Goal: Check status: Check status

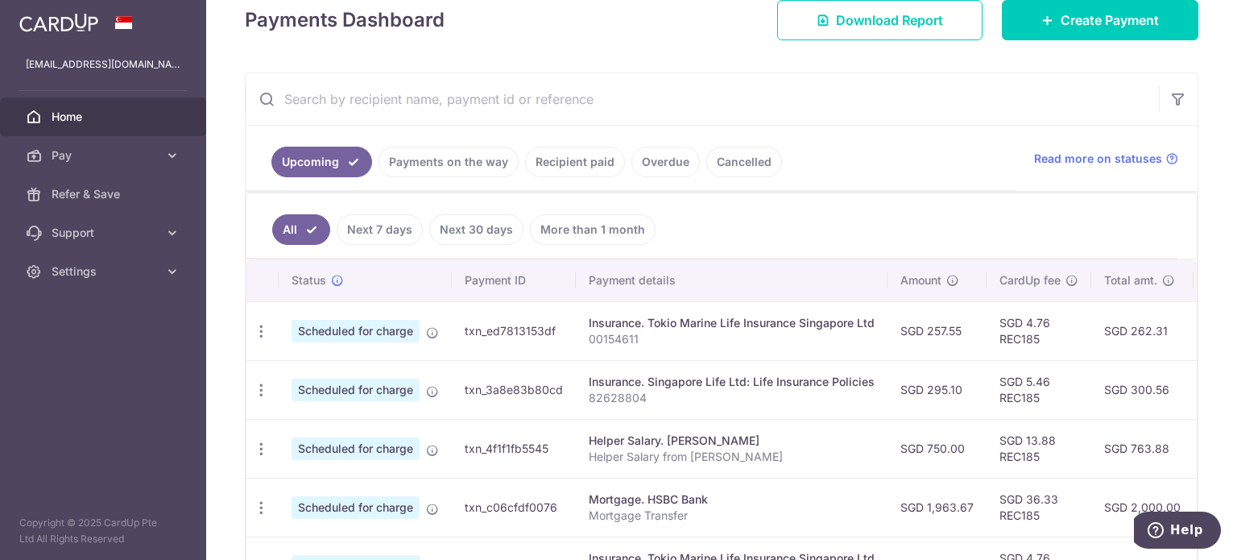
scroll to position [242, 0]
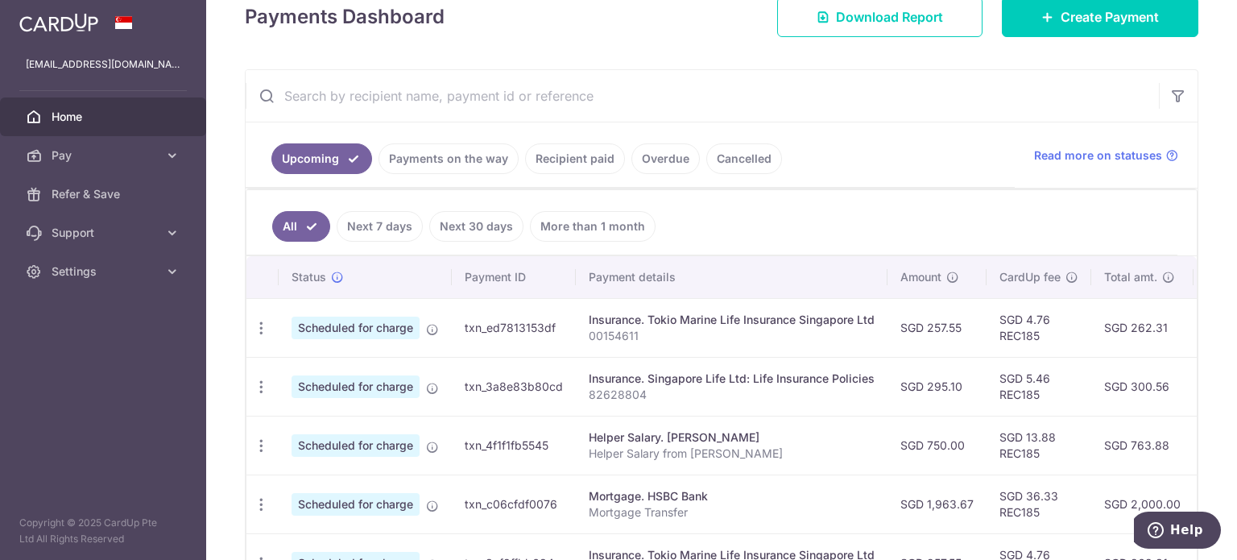
click at [686, 373] on div "Insurance. Singapore Life Ltd: Life Insurance Policies" at bounding box center [732, 379] width 286 height 16
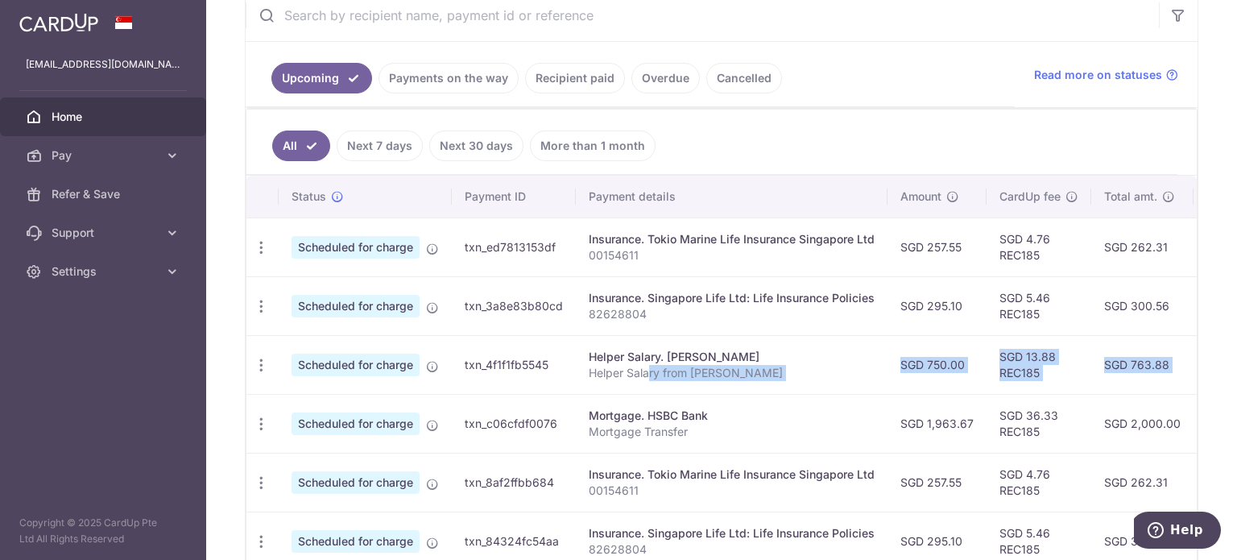
scroll to position [0, 319]
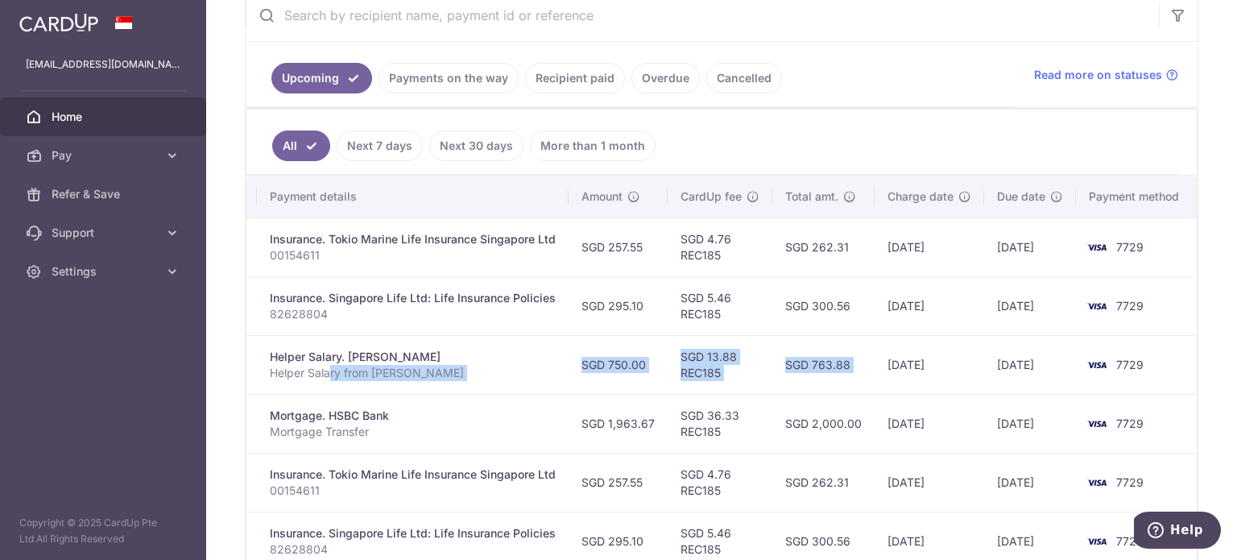
drag, startPoint x: 648, startPoint y: 379, endPoint x: 873, endPoint y: 391, distance: 225.0
click at [873, 391] on tbody "Update payment Cancel payment Scheduled for charge txn_ed7813153df Insurance. T…" at bounding box center [562, 512] width 1271 height 588
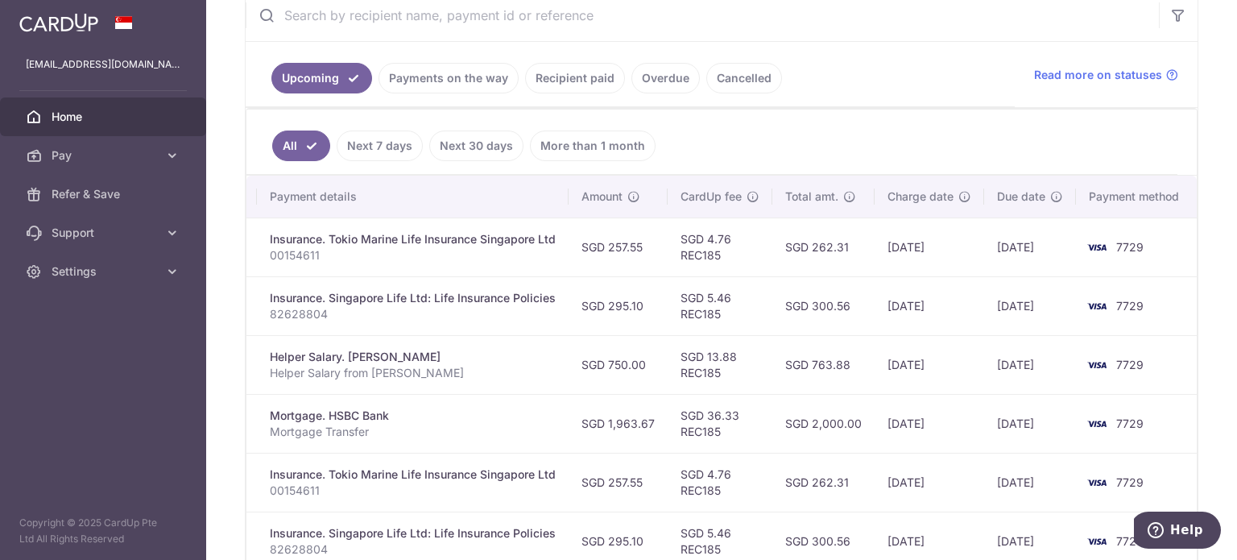
click at [867, 394] on td "SGD 2,000.00" at bounding box center [824, 423] width 102 height 59
click at [477, 306] on p "82628804" at bounding box center [413, 314] width 286 height 16
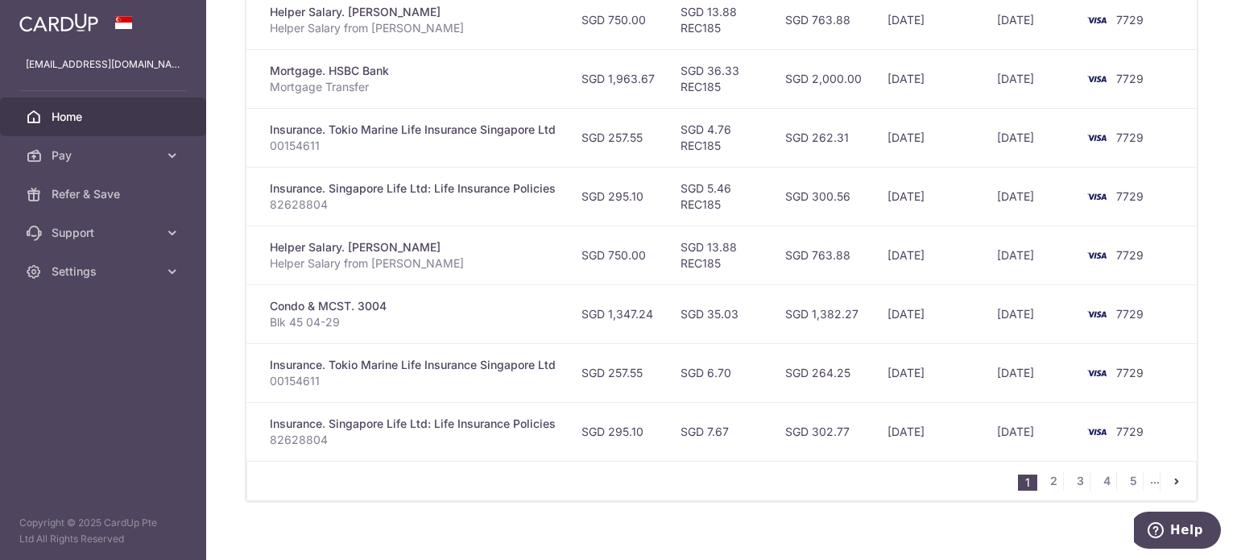
scroll to position [690, 0]
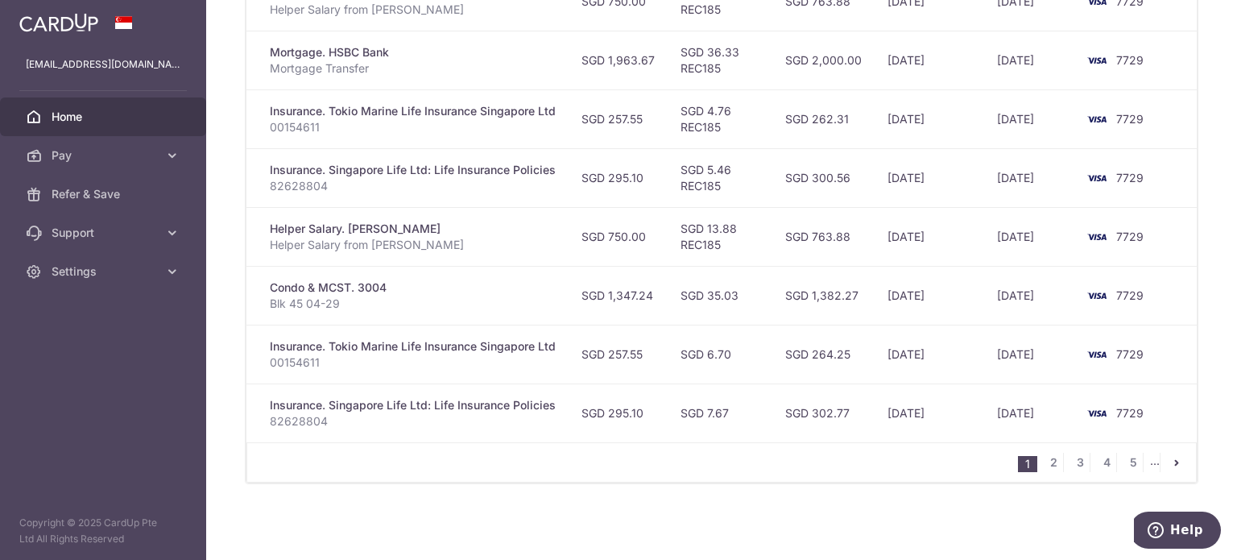
click at [500, 423] on td "Insurance. Singapore Life Ltd: Life Insurance Policies 82628804" at bounding box center [413, 412] width 312 height 59
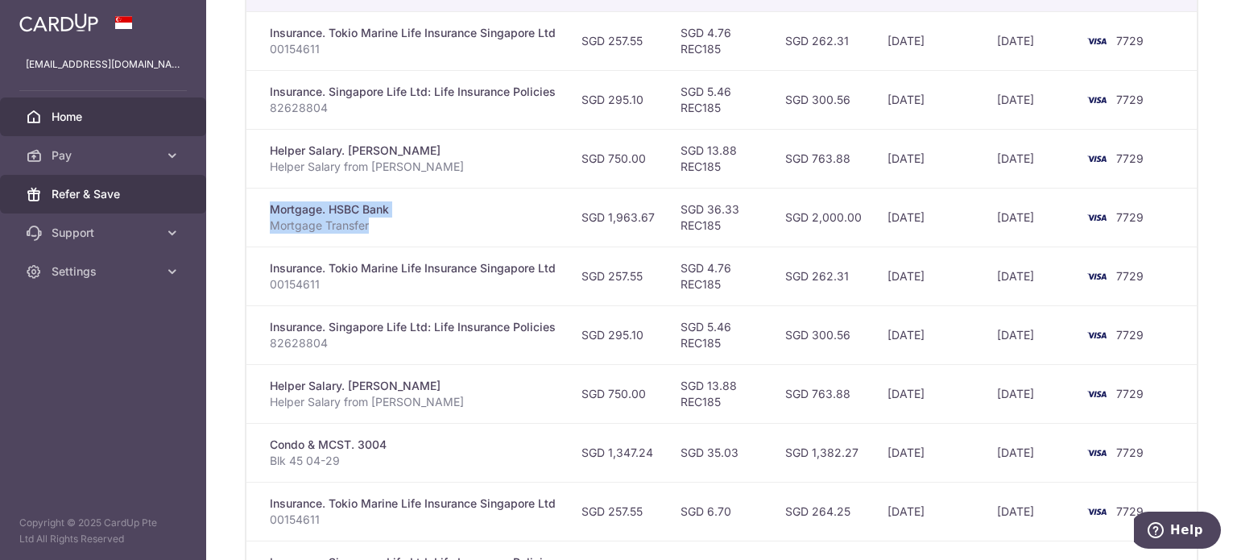
scroll to position [0, 0]
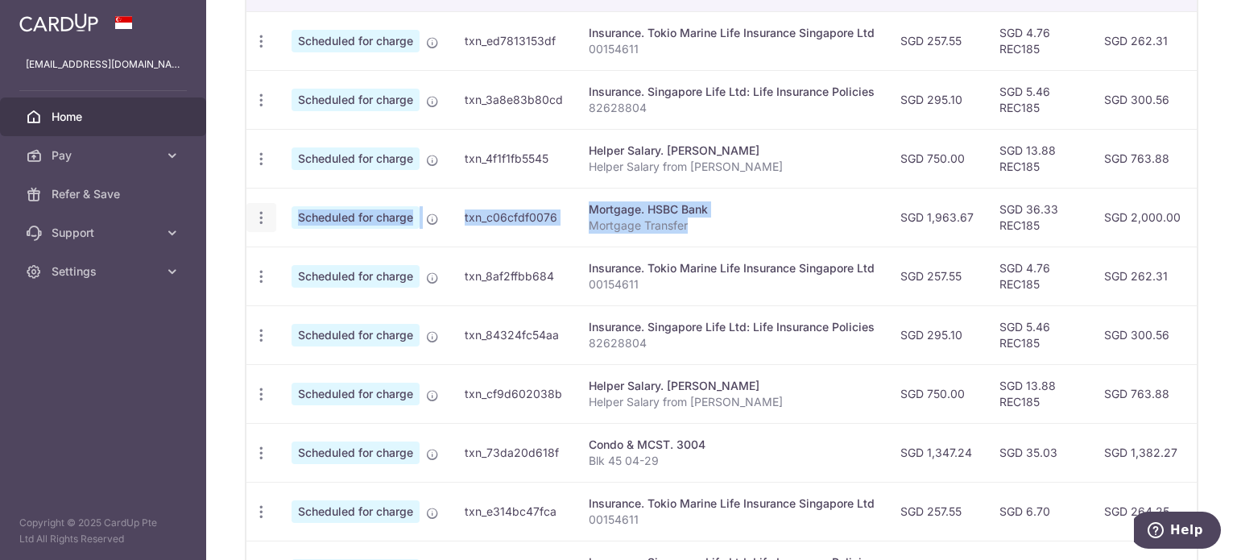
drag, startPoint x: 512, startPoint y: 234, endPoint x: 258, endPoint y: 214, distance: 255.3
click at [258, 214] on tr "Update payment Cancel payment Upload doc Scheduled for charge txn_c06cfdf0076 M…" at bounding box center [882, 217] width 1271 height 59
click at [558, 217] on td "txn_c06cfdf0076" at bounding box center [514, 217] width 124 height 59
